Goal: Task Accomplishment & Management: Manage account settings

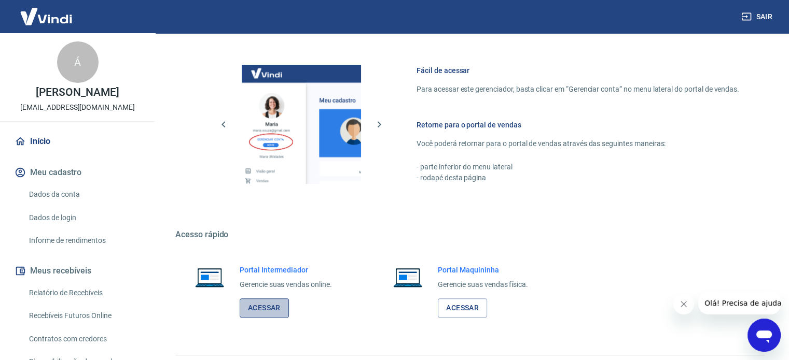
click at [276, 307] on link "Acessar" at bounding box center [264, 308] width 49 height 19
